Goal: Task Accomplishment & Management: Manage account settings

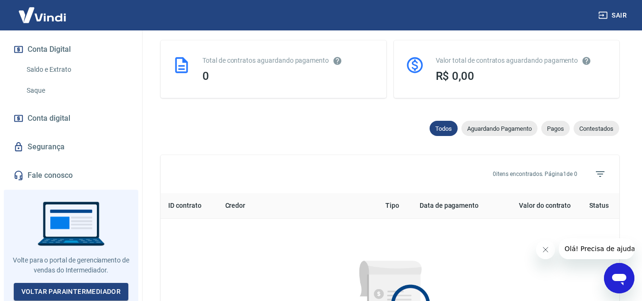
scroll to position [457, 0]
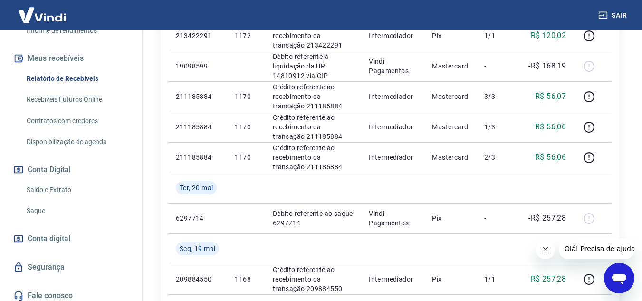
scroll to position [1049, 0]
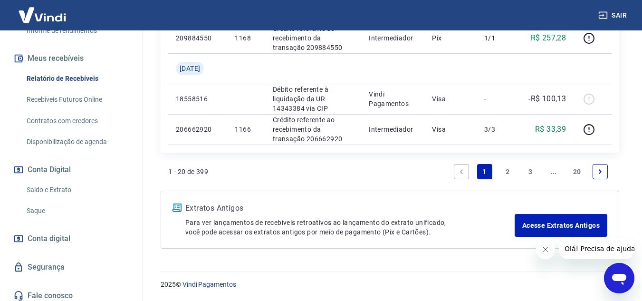
click at [506, 172] on link "2" at bounding box center [507, 171] width 15 height 15
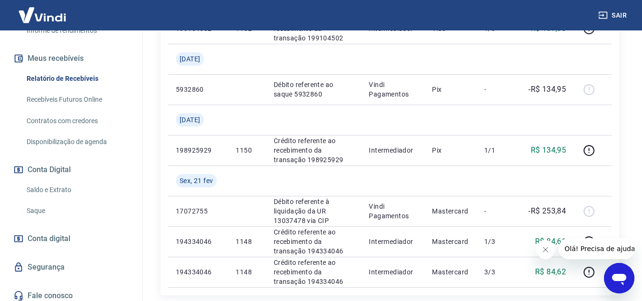
scroll to position [988, 0]
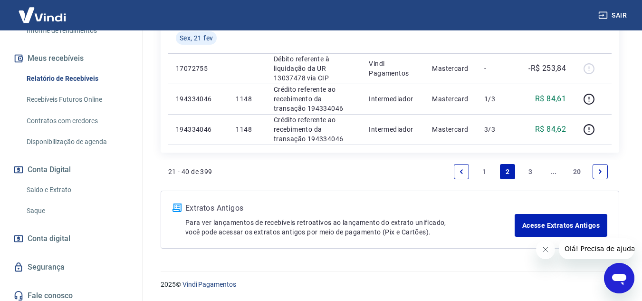
click at [486, 171] on link "1" at bounding box center [484, 171] width 15 height 15
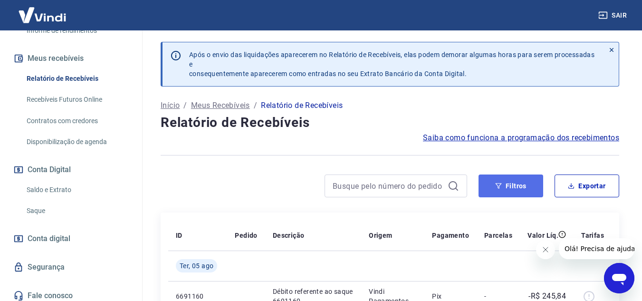
click at [508, 187] on button "Filtros" at bounding box center [511, 185] width 65 height 23
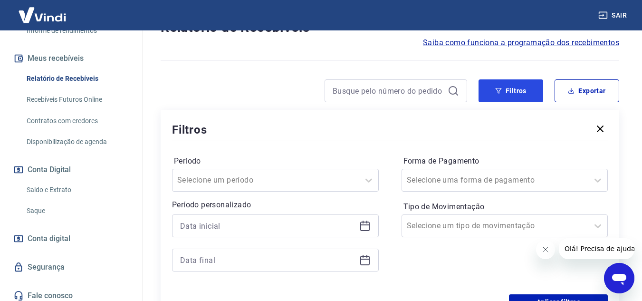
scroll to position [190, 0]
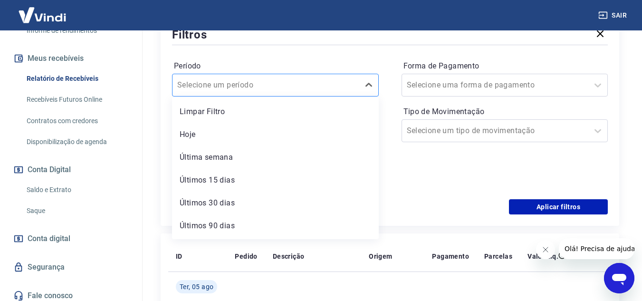
click at [213, 83] on input "Período" at bounding box center [225, 84] width 96 height 11
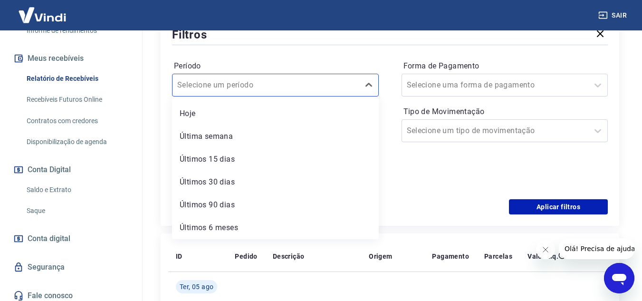
click at [225, 226] on div "Últimos 6 meses" at bounding box center [275, 227] width 207 height 19
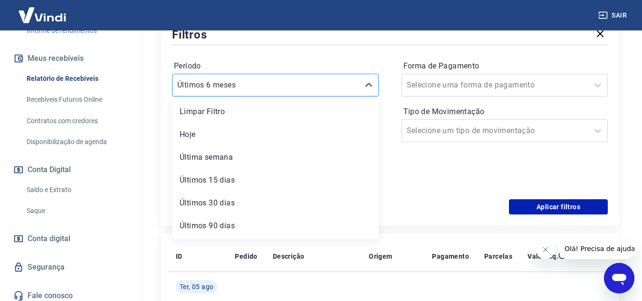
click at [282, 82] on div at bounding box center [265, 84] width 177 height 13
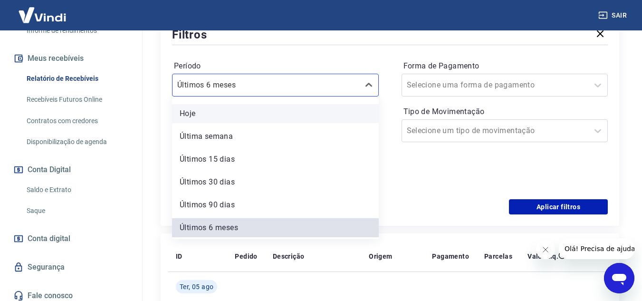
click at [189, 114] on div "Hoje" at bounding box center [275, 113] width 207 height 19
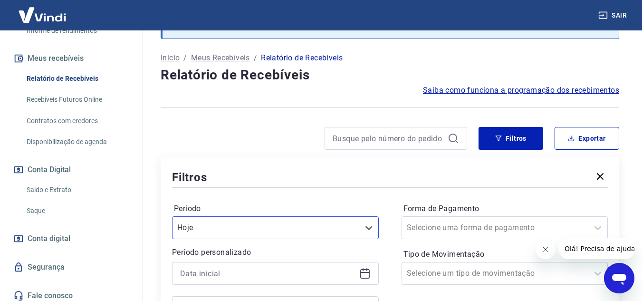
scroll to position [190, 0]
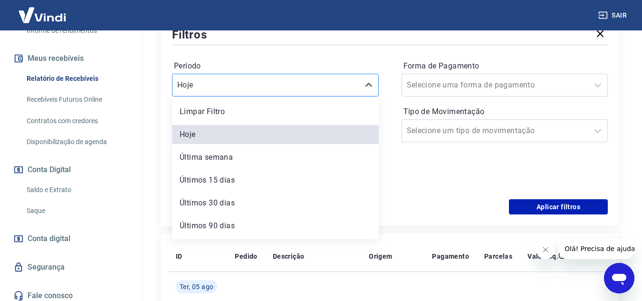
click at [287, 89] on div at bounding box center [265, 84] width 177 height 13
drag, startPoint x: 231, startPoint y: 110, endPoint x: 179, endPoint y: 115, distance: 52.5
click at [231, 110] on div "Limpar Filtro" at bounding box center [275, 111] width 207 height 19
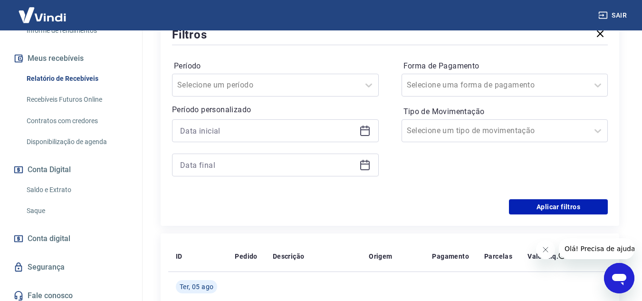
click at [366, 132] on icon at bounding box center [364, 130] width 11 height 11
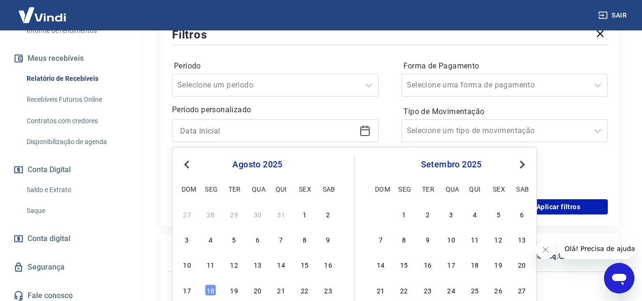
click at [188, 165] on span "Previous Month" at bounding box center [188, 164] width 0 height 11
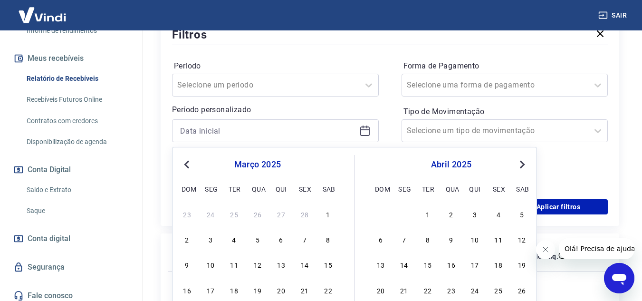
click at [188, 166] on span "Previous Month" at bounding box center [188, 164] width 0 height 11
click at [260, 213] on div "1" at bounding box center [257, 213] width 11 height 11
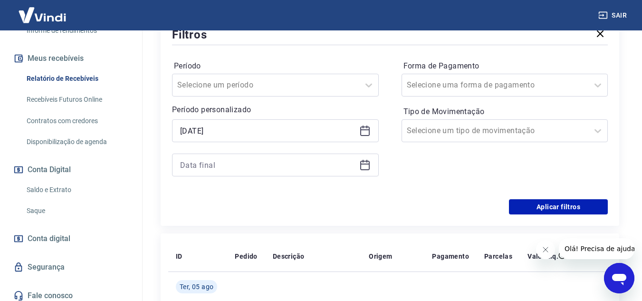
type input "01/01/2025"
click at [366, 165] on icon at bounding box center [364, 164] width 11 height 11
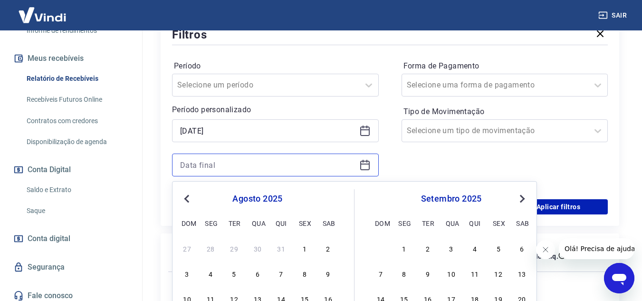
scroll to position [285, 0]
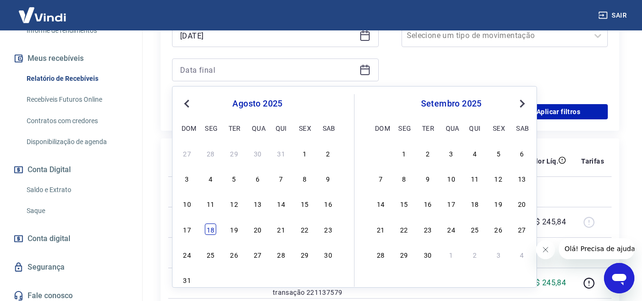
click at [211, 230] on div "18" at bounding box center [210, 228] width 11 height 11
type input "18/08/2025"
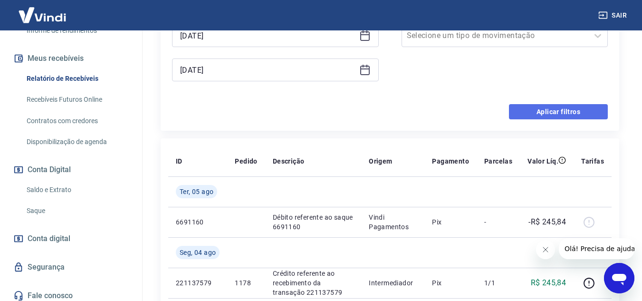
click at [564, 111] on button "Aplicar filtros" at bounding box center [558, 111] width 99 height 15
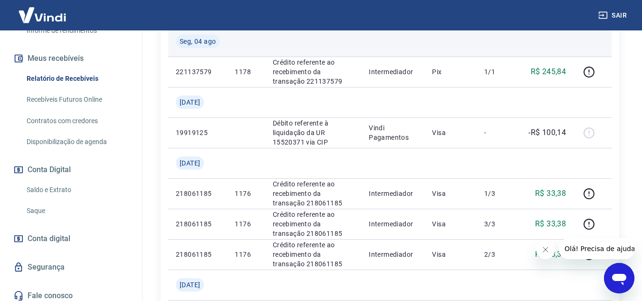
scroll to position [95, 0]
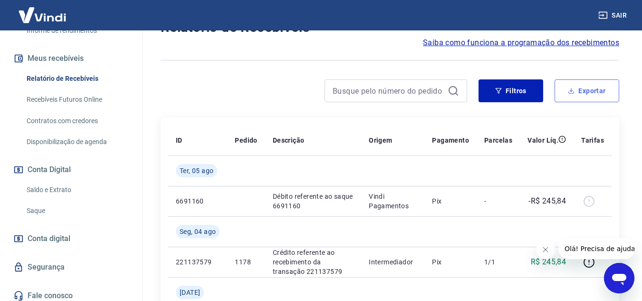
click at [593, 87] on button "Exportar" at bounding box center [587, 90] width 65 height 23
type input "01/01/2025"
type input "18/08/2025"
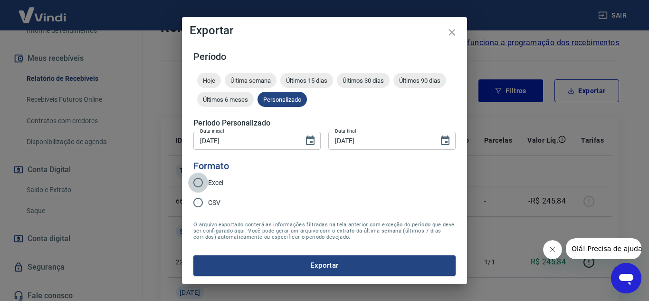
drag, startPoint x: 199, startPoint y: 182, endPoint x: 281, endPoint y: 213, distance: 87.9
click at [200, 182] on input "Excel" at bounding box center [198, 183] width 20 height 20
radio input "true"
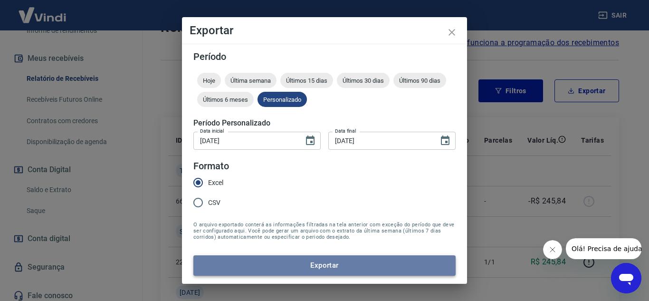
click at [311, 264] on button "Exportar" at bounding box center [325, 265] width 262 height 20
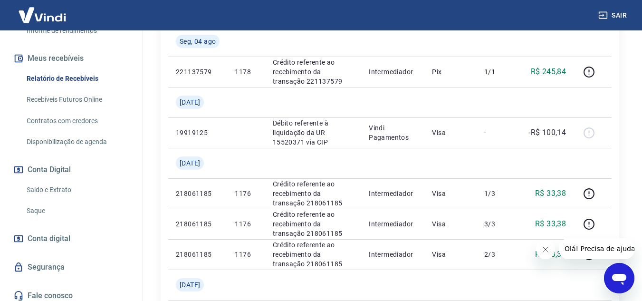
scroll to position [285, 0]
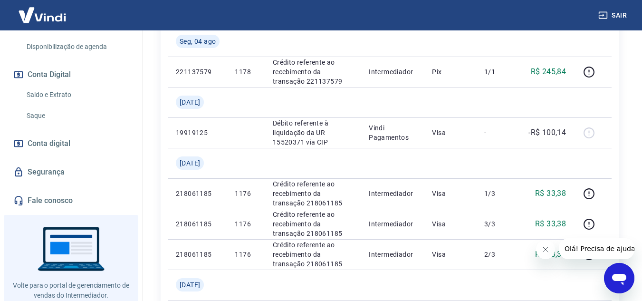
click at [55, 89] on link "Saldo e Extrato" at bounding box center [77, 94] width 108 height 19
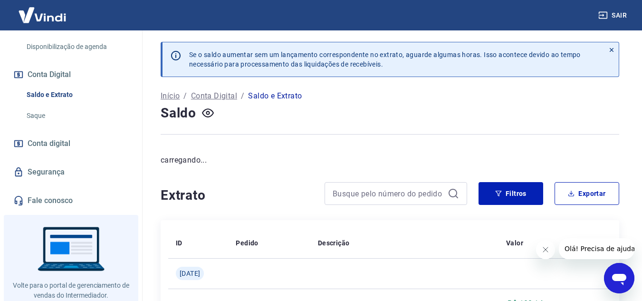
scroll to position [95, 0]
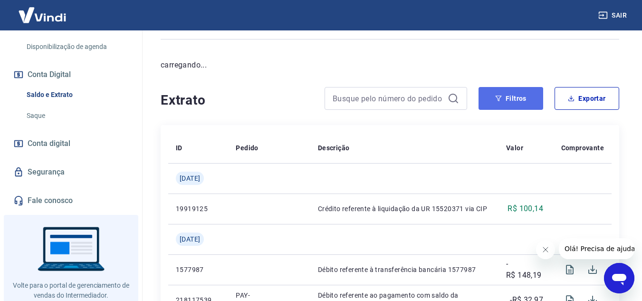
click at [519, 93] on button "Filtros" at bounding box center [511, 98] width 65 height 23
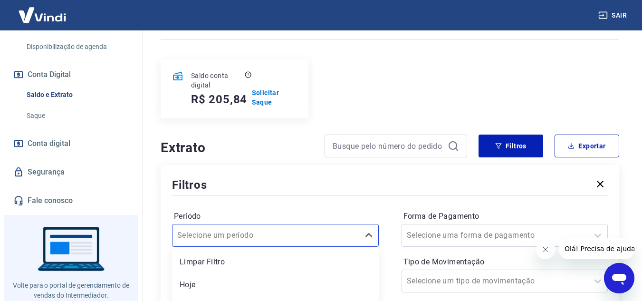
scroll to position [182, 0]
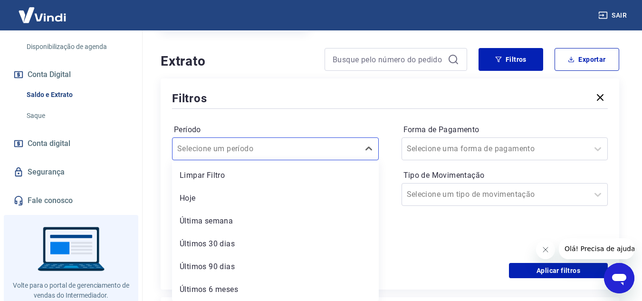
click at [365, 160] on div "option Limpar Filtro focused, 1 of 6. 6 results available. Use Up and Down to c…" at bounding box center [275, 148] width 207 height 23
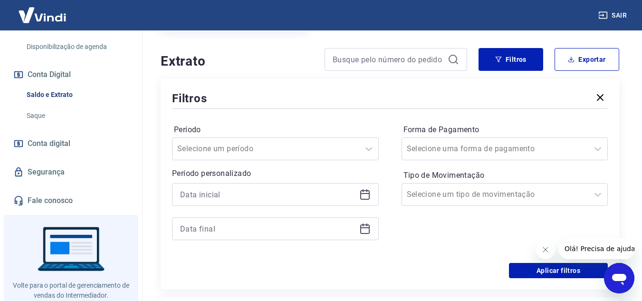
click at [247, 88] on div "Filtros Período Selecione um período Período personalizado Forma de Pagamento S…" at bounding box center [390, 183] width 459 height 211
click at [363, 194] on icon at bounding box center [365, 193] width 10 height 1
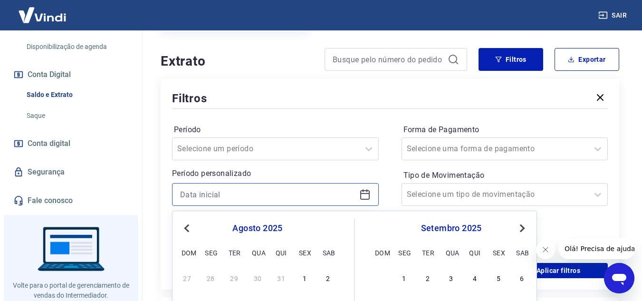
scroll to position [324, 0]
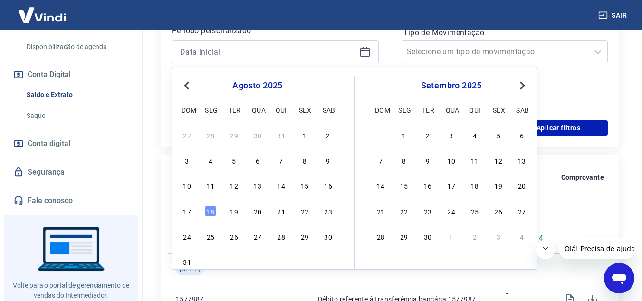
click at [192, 88] on button "Previous Month" at bounding box center [186, 85] width 11 height 11
click at [192, 89] on button "Previous Month" at bounding box center [186, 85] width 11 height 11
click at [193, 91] on div "abril 2025" at bounding box center [257, 85] width 155 height 11
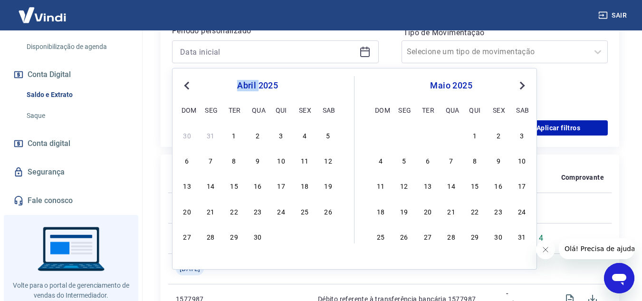
click at [193, 91] on div "abril 2025" at bounding box center [257, 85] width 155 height 11
click at [185, 83] on button "Previous Month" at bounding box center [186, 85] width 11 height 11
click at [185, 85] on button "Previous Month" at bounding box center [186, 85] width 11 height 11
click at [188, 86] on span "Previous Month" at bounding box center [188, 85] width 0 height 11
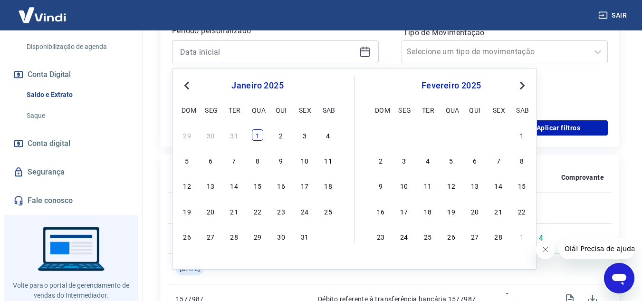
click at [257, 136] on div "1" at bounding box center [257, 134] width 11 height 11
type input "01/01/2025"
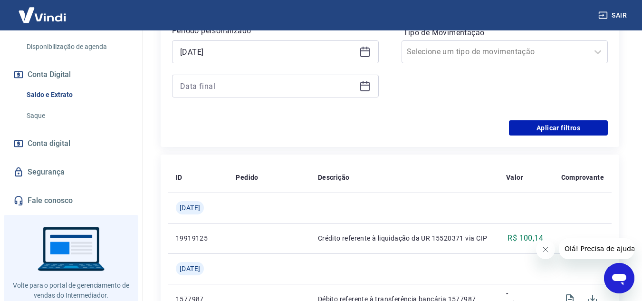
click at [369, 87] on icon at bounding box center [364, 85] width 11 height 11
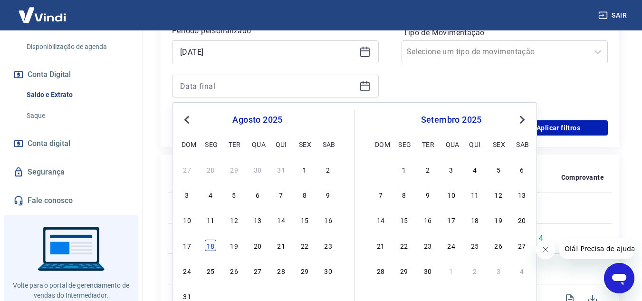
click at [213, 243] on div "18" at bounding box center [210, 245] width 11 height 11
type input "18/08/2025"
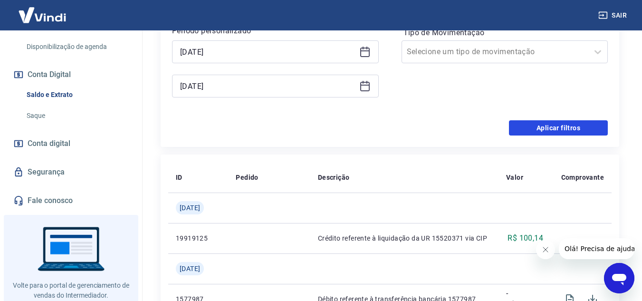
click at [593, 125] on button "Aplicar filtros" at bounding box center [558, 127] width 99 height 15
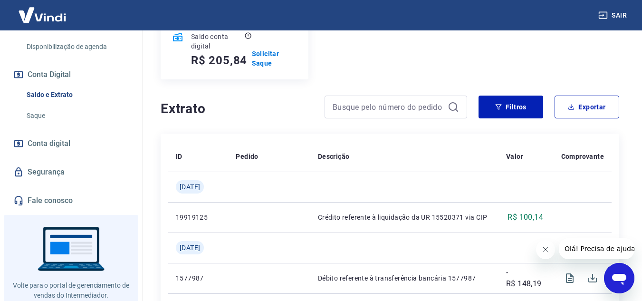
scroll to position [87, 0]
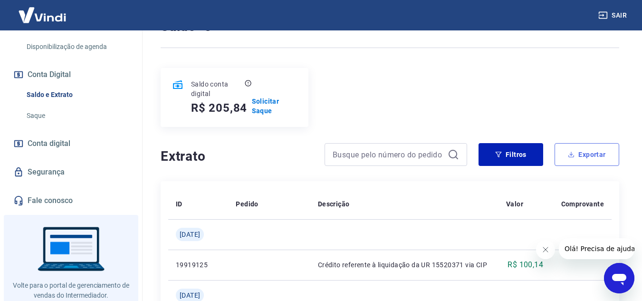
click at [599, 158] on button "Exportar" at bounding box center [587, 154] width 65 height 23
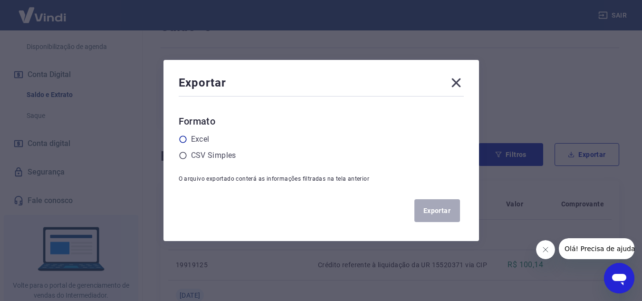
drag, startPoint x: 190, startPoint y: 136, endPoint x: 197, endPoint y: 139, distance: 7.9
click at [191, 137] on div "Excel" at bounding box center [321, 139] width 285 height 11
drag, startPoint x: 185, startPoint y: 138, endPoint x: 311, endPoint y: 169, distance: 130.1
click at [185, 139] on icon at bounding box center [183, 139] width 9 height 9
click at [0, 0] on input "radio" at bounding box center [0, 0] width 0 height 0
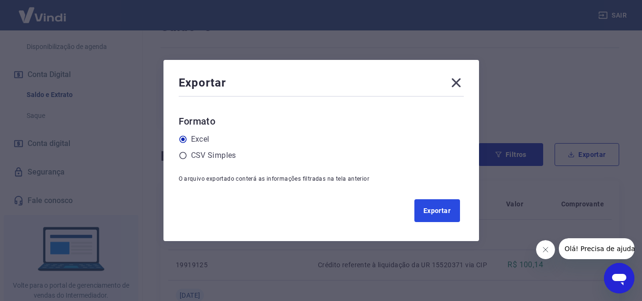
drag, startPoint x: 447, startPoint y: 210, endPoint x: 442, endPoint y: 213, distance: 6.2
click at [446, 210] on button "Exportar" at bounding box center [438, 210] width 46 height 23
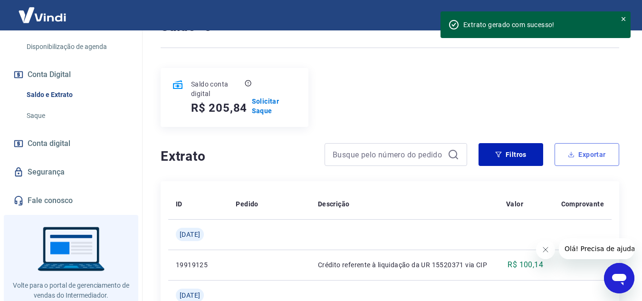
click at [578, 154] on button "Exportar" at bounding box center [587, 154] width 65 height 23
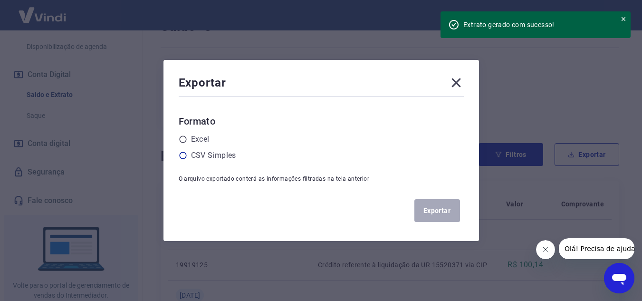
click at [186, 157] on icon at bounding box center [183, 155] width 9 height 9
click at [0, 0] on input "radio" at bounding box center [0, 0] width 0 height 0
click at [443, 211] on button "Exportar" at bounding box center [438, 210] width 46 height 23
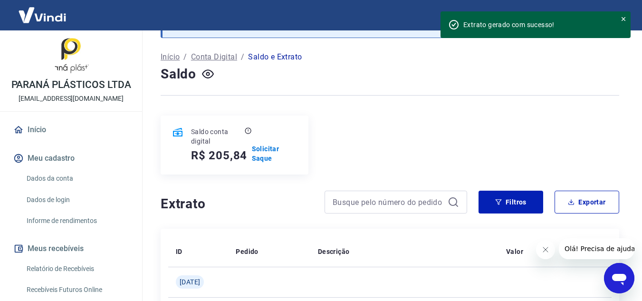
scroll to position [0, 0]
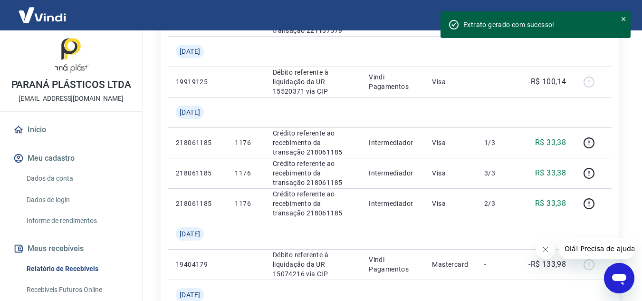
scroll to position [51, 0]
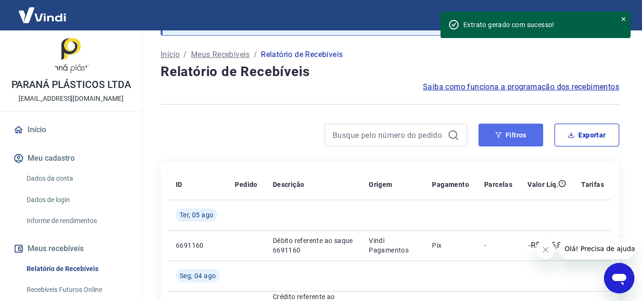
click at [520, 131] on button "Filtros" at bounding box center [511, 135] width 65 height 23
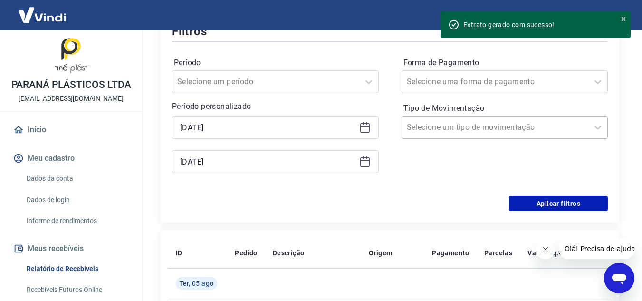
scroll to position [241, 0]
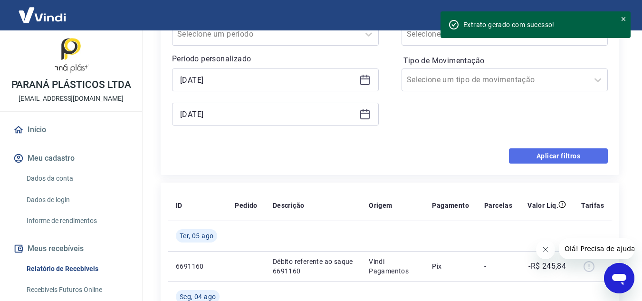
click at [556, 152] on button "Aplicar filtros" at bounding box center [558, 155] width 99 height 15
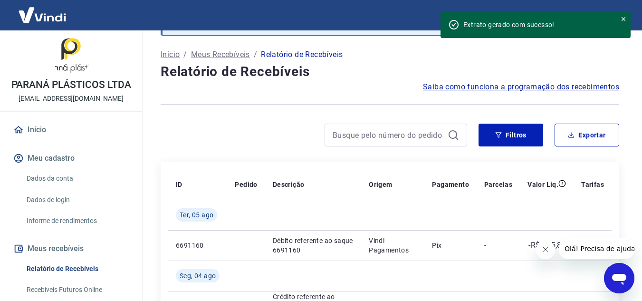
scroll to position [0, 0]
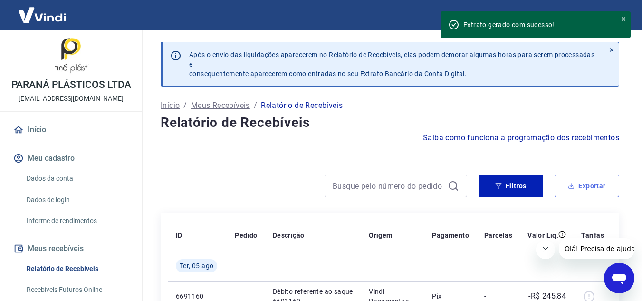
click at [592, 185] on button "Exportar" at bounding box center [587, 185] width 65 height 23
type input "01/01/2025"
type input "18/08/2025"
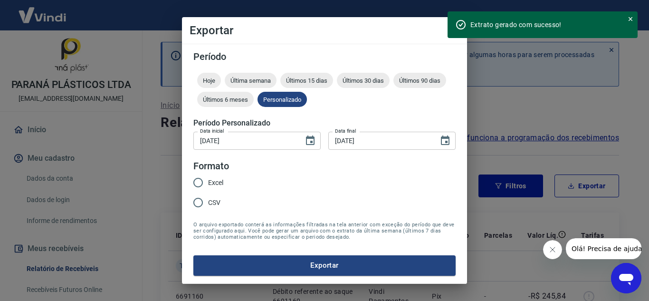
click at [218, 200] on span "CSV" at bounding box center [214, 203] width 12 height 10
click at [208, 200] on input "CSV" at bounding box center [198, 203] width 20 height 20
radio input "true"
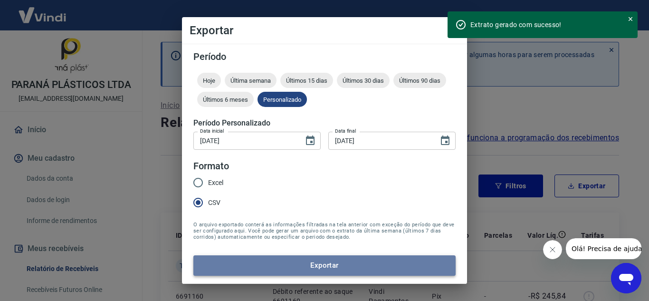
click at [325, 266] on button "Exportar" at bounding box center [325, 265] width 262 height 20
